Goal: Transaction & Acquisition: Purchase product/service

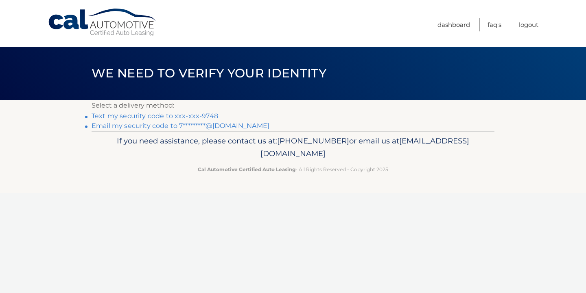
click at [167, 117] on link "Text my security code to xxx-xxx-9748" at bounding box center [155, 116] width 127 height 8
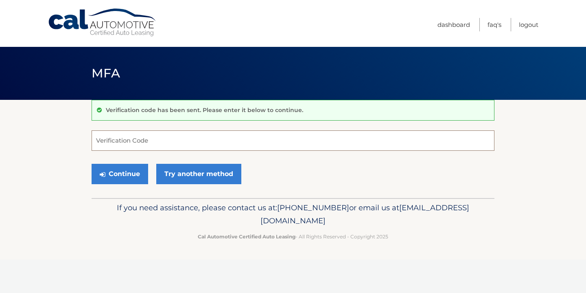
click at [221, 141] on input "Verification Code" at bounding box center [293, 140] width 403 height 20
type input "515435"
click at [120, 173] on button "Continue" at bounding box center [120, 174] width 57 height 20
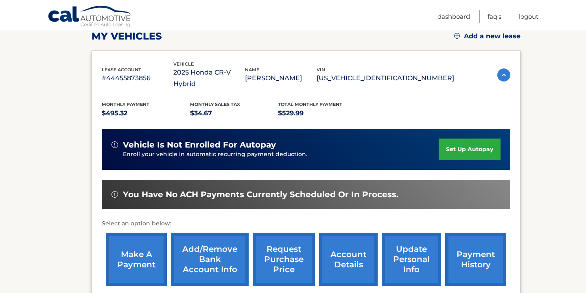
scroll to position [139, 0]
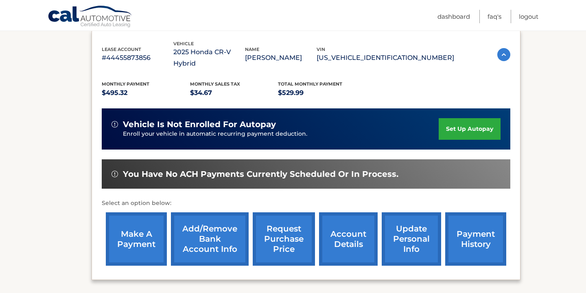
click at [140, 217] on link "make a payment" at bounding box center [136, 238] width 61 height 53
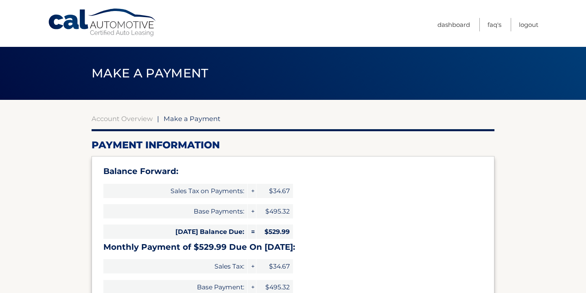
select select "ODFkZDYwN2UtMmI5Yy00ZGJmLWIyOTEtZjEyZGJjMjhjZDNm"
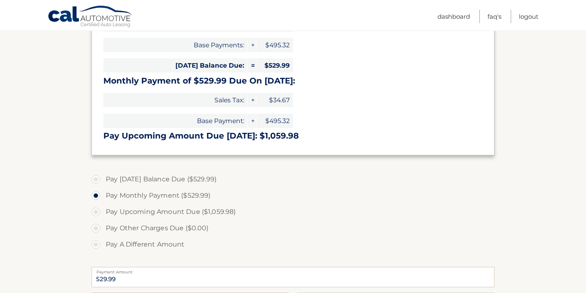
scroll to position [162, 0]
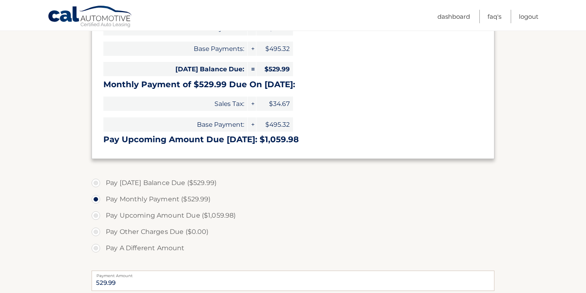
click at [103, 179] on label "Pay [DATE] Balance Due ($529.99)" at bounding box center [293, 183] width 403 height 16
click at [103, 179] on input "Pay [DATE] Balance Due ($529.99)" at bounding box center [99, 181] width 8 height 13
radio input "true"
click at [96, 194] on label "Pay Monthly Payment ($529.99)" at bounding box center [293, 199] width 403 height 16
click at [96, 194] on input "Pay Monthly Payment ($529.99)" at bounding box center [99, 197] width 8 height 13
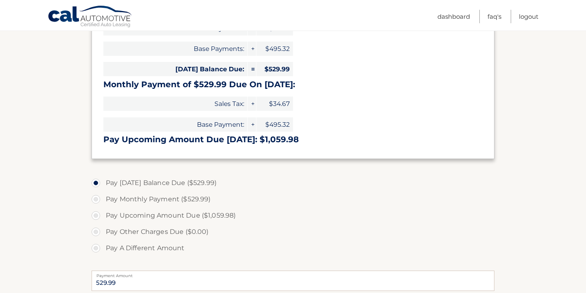
radio input "true"
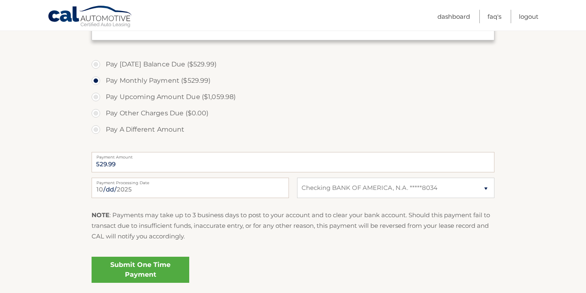
scroll to position [290, 0]
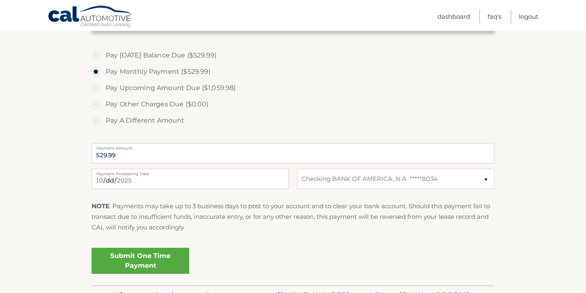
click at [137, 258] on link "Submit One Time Payment" at bounding box center [141, 260] width 98 height 26
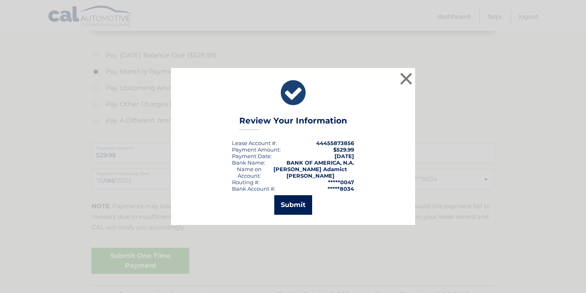
click at [293, 210] on button "Submit" at bounding box center [293, 205] width 38 height 20
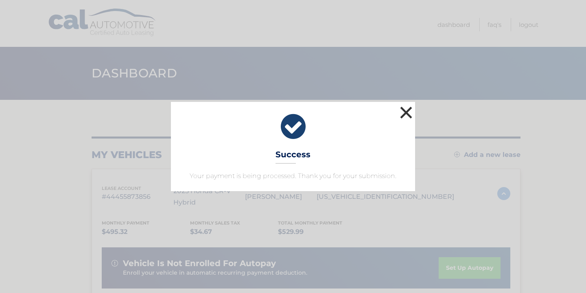
click at [403, 116] on button "×" at bounding box center [406, 112] width 16 height 16
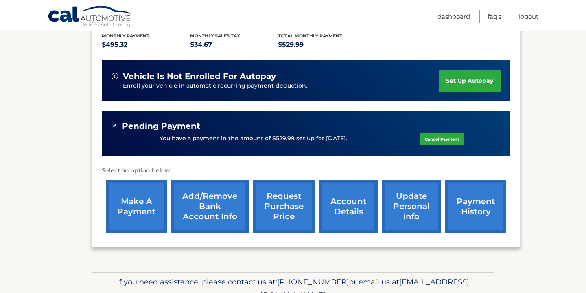
scroll to position [185, 0]
